Goal: Information Seeking & Learning: Learn about a topic

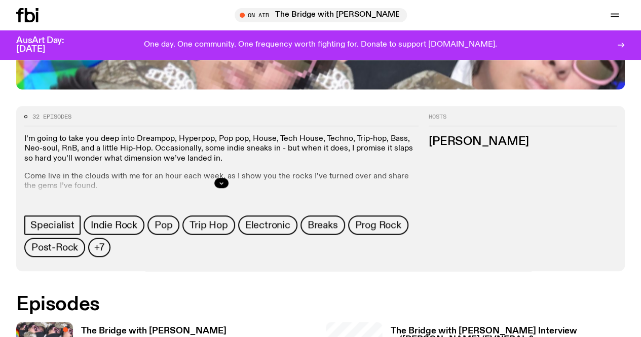
scroll to position [500, 0]
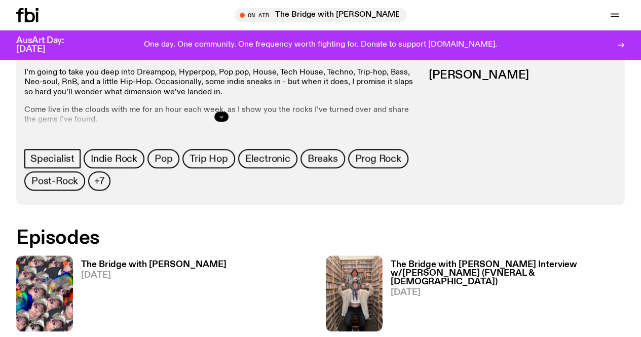
click at [224, 120] on icon "button" at bounding box center [221, 117] width 6 height 6
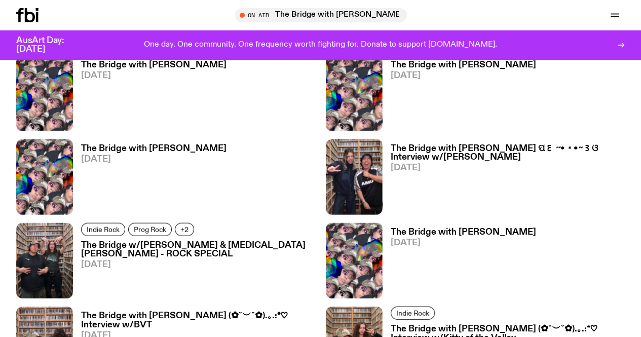
scroll to position [1057, 0]
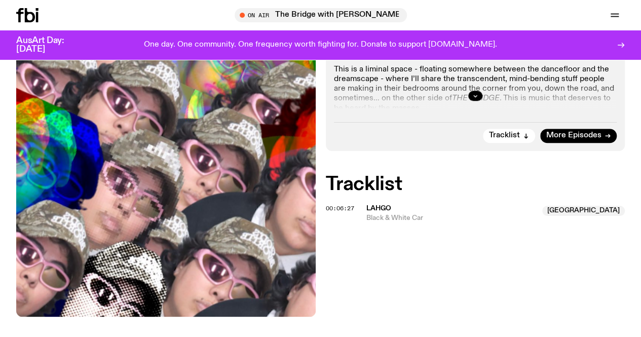
scroll to position [246, 0]
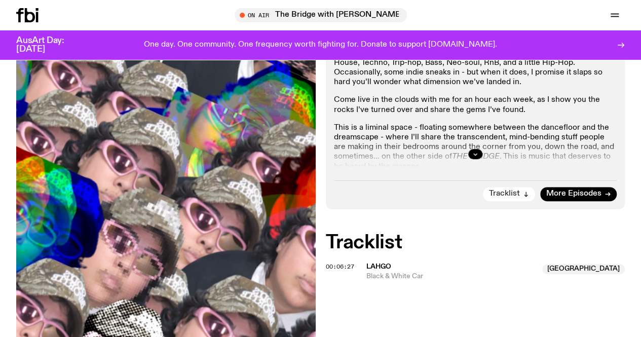
click at [518, 198] on span "Tracklist" at bounding box center [504, 194] width 31 height 8
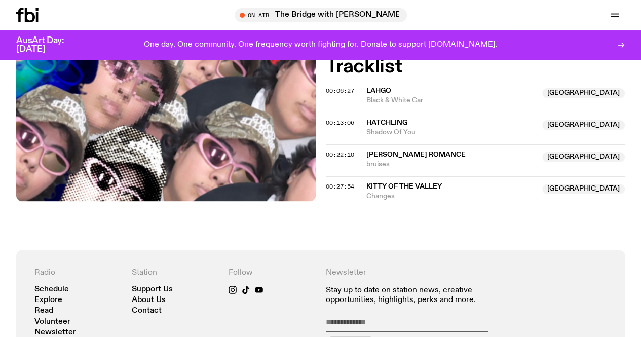
scroll to position [184, 0]
